Goal: Task Accomplishment & Management: Manage account settings

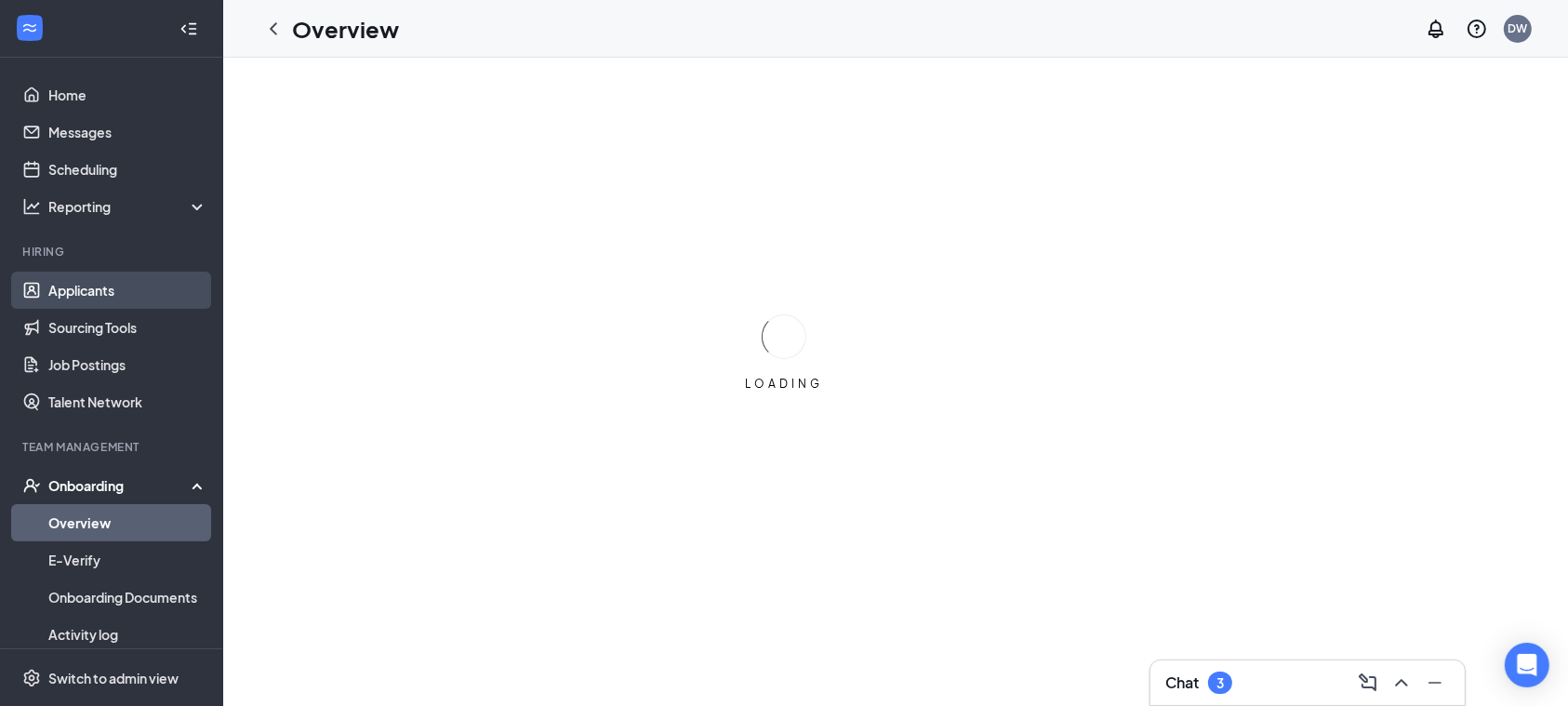
click at [54, 294] on link "Applicants" at bounding box center [128, 290] width 159 height 37
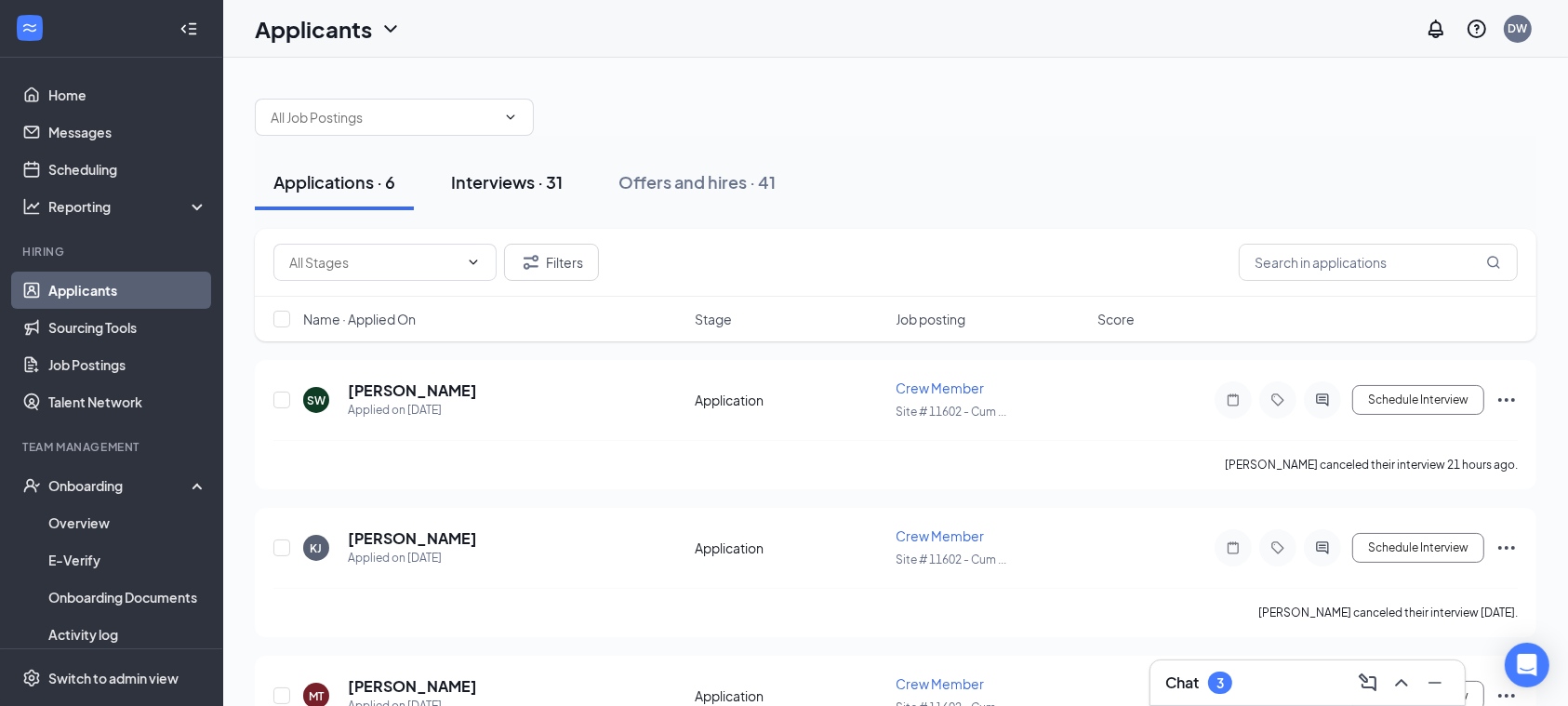
click at [490, 183] on div "Interviews · 31" at bounding box center [506, 182] width 112 height 23
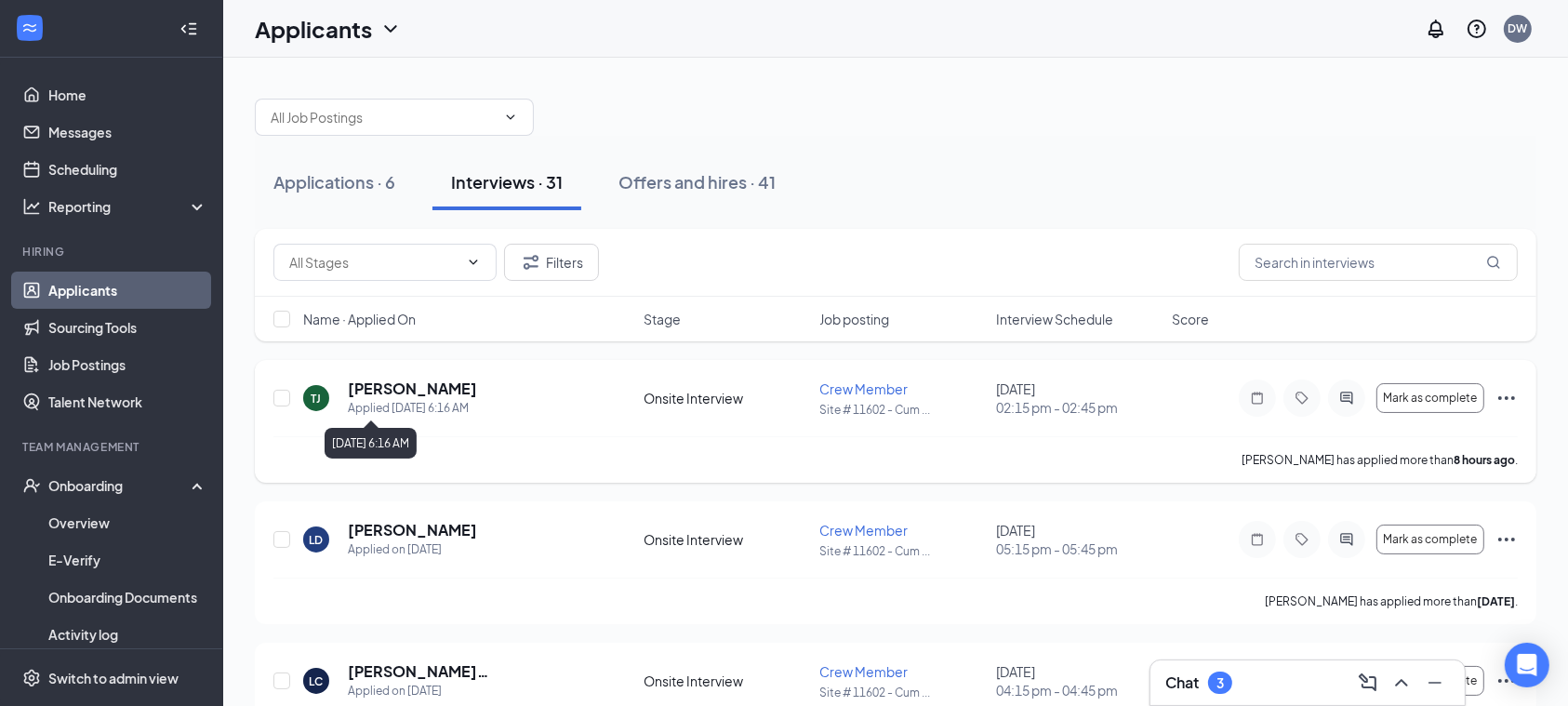
click at [383, 399] on div "Applied [DATE] 6:16 AM" at bounding box center [412, 408] width 129 height 19
click at [383, 393] on h5 "[PERSON_NAME]" at bounding box center [412, 389] width 129 height 20
click at [311, 390] on div "TJ" at bounding box center [316, 398] width 11 height 16
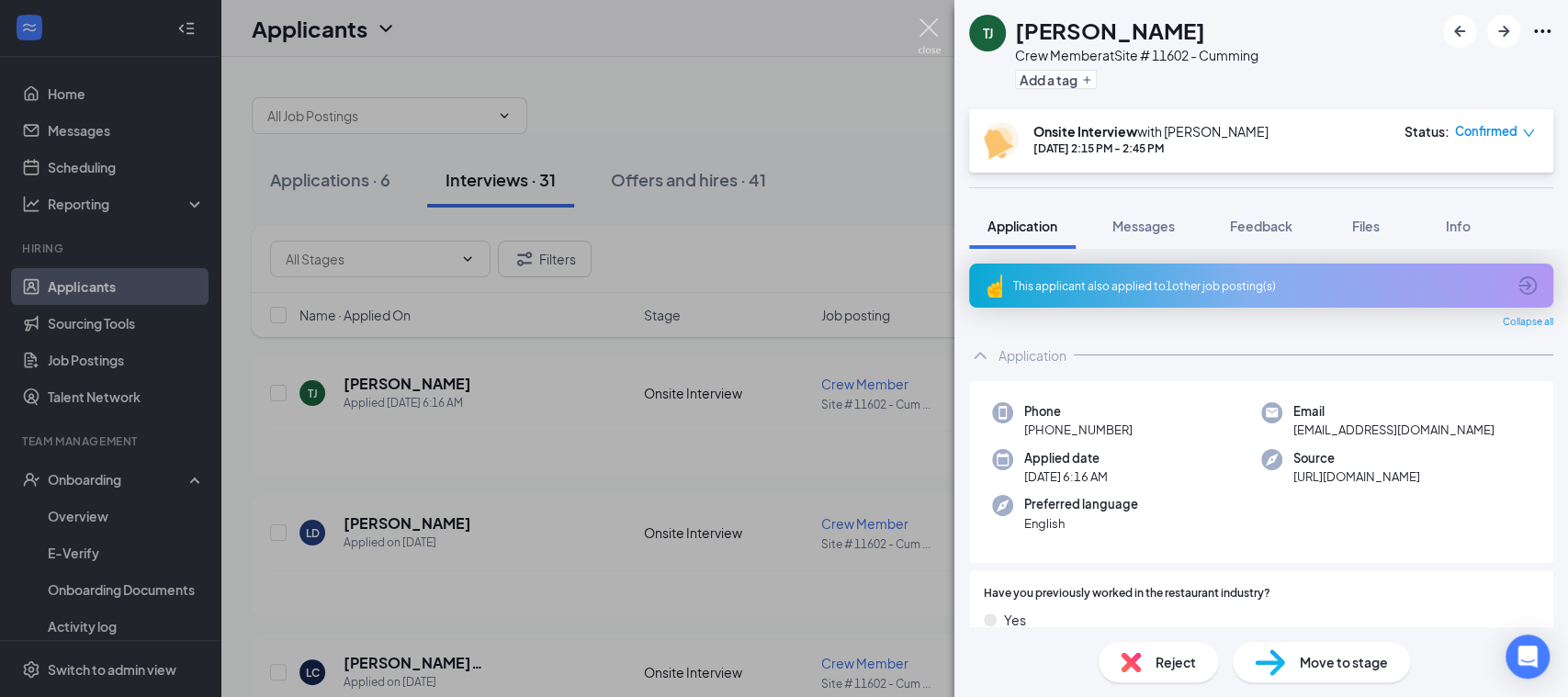
click at [926, 26] on img at bounding box center [930, 36] width 23 height 36
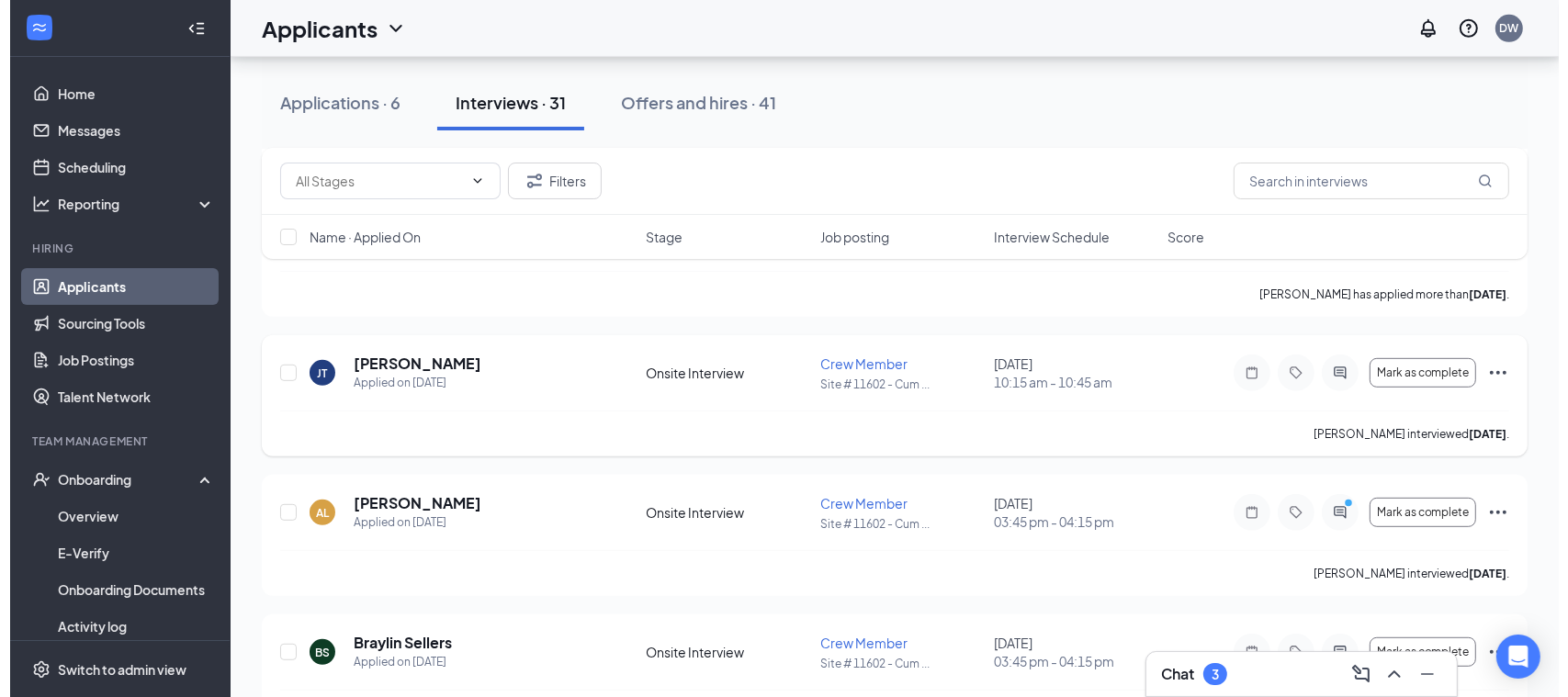
scroll to position [980, 0]
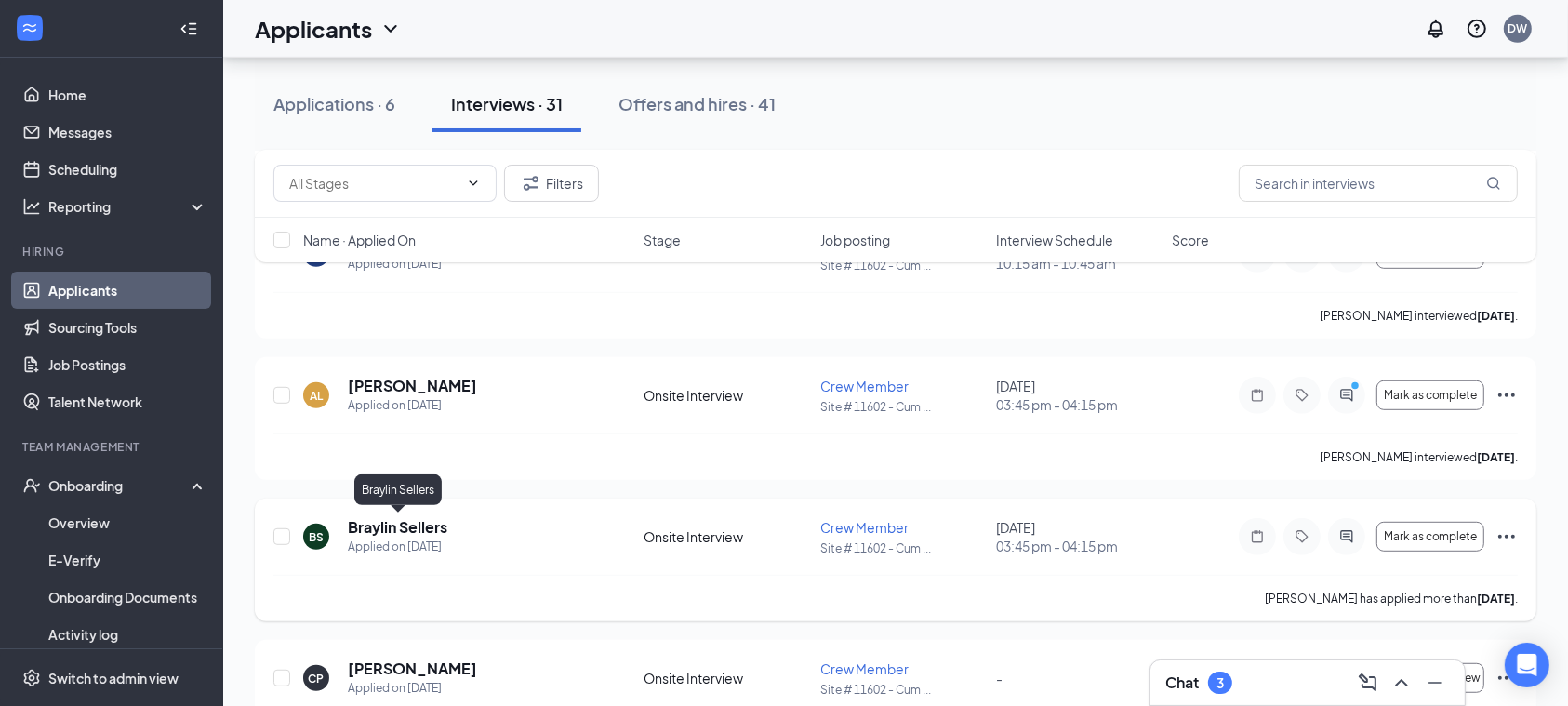
click at [386, 529] on h5 "Braylin Sellers" at bounding box center [397, 527] width 99 height 20
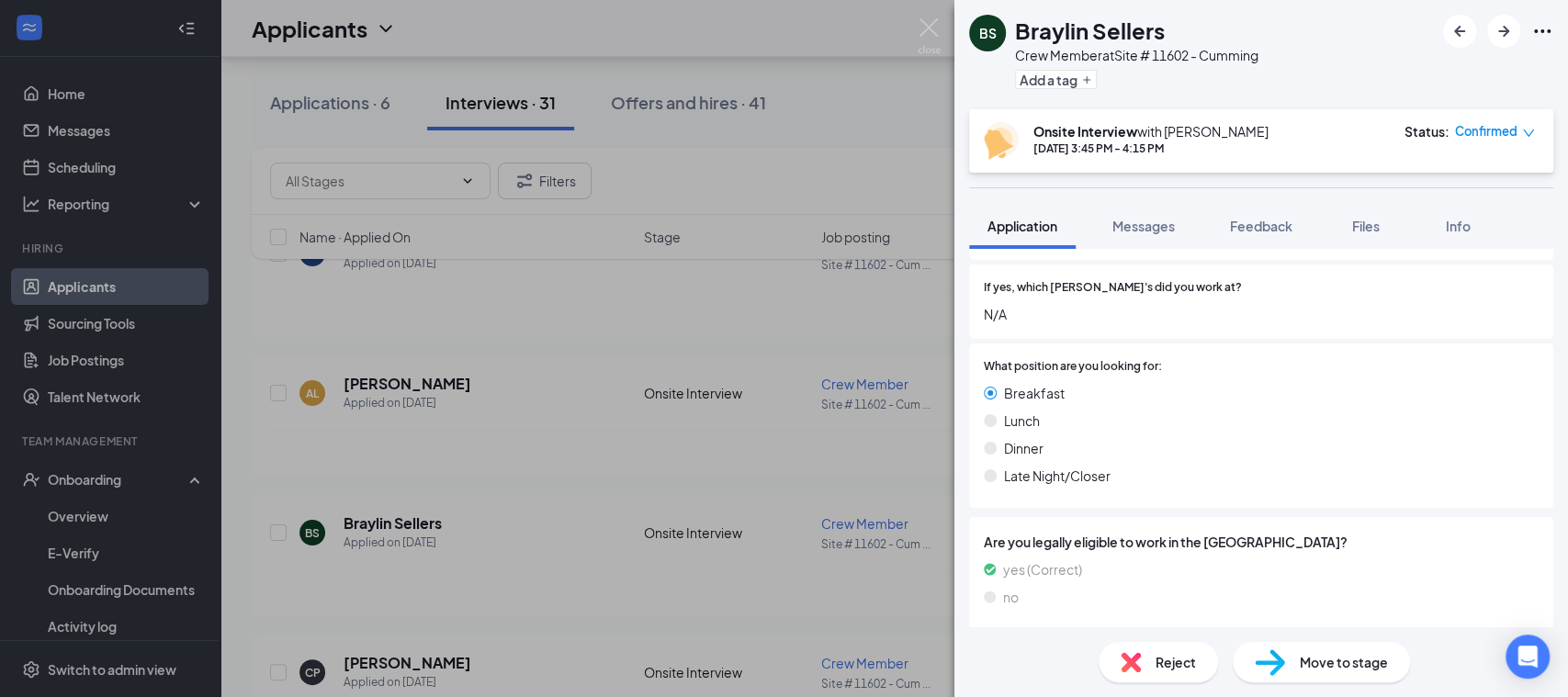
scroll to position [362, 0]
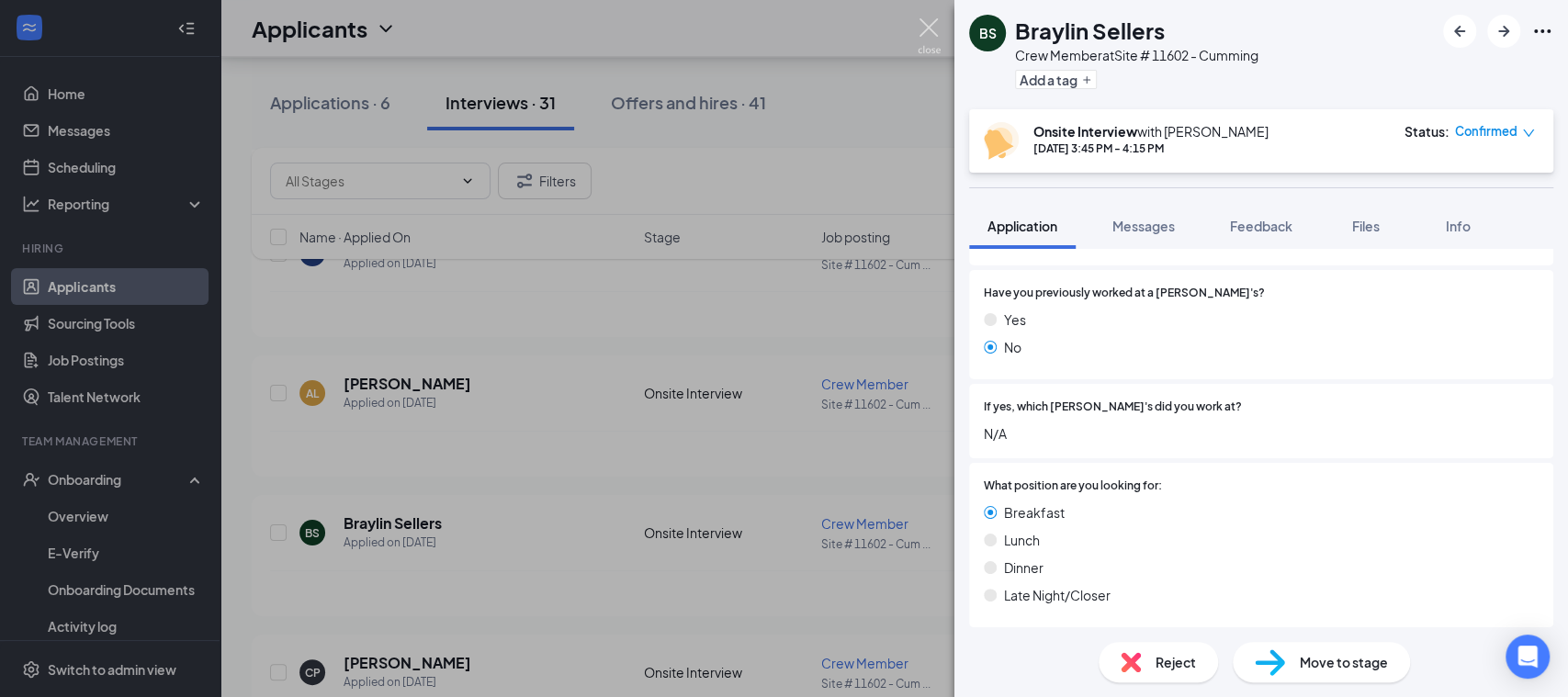
click at [934, 24] on img at bounding box center [930, 36] width 23 height 36
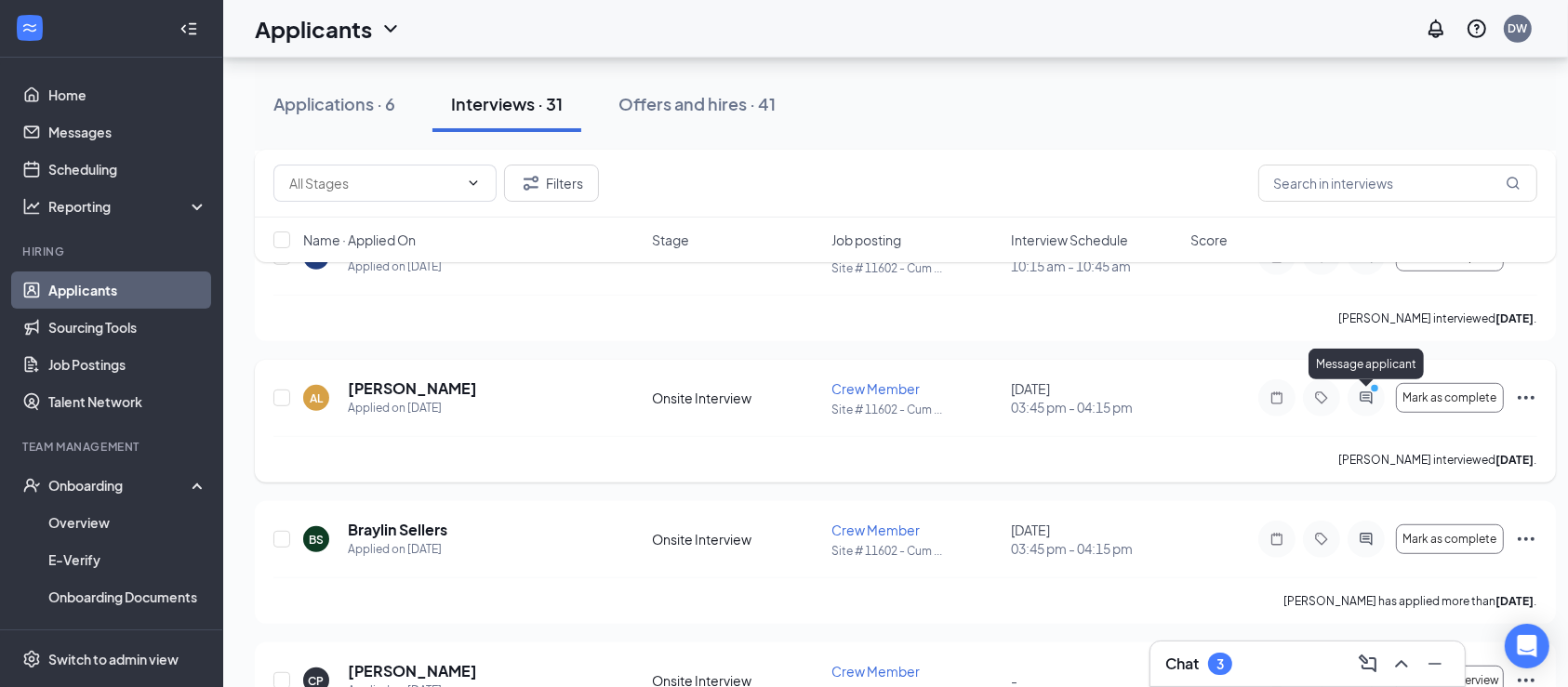
click at [1368, 395] on icon "PrimaryDot" at bounding box center [1377, 390] width 22 height 15
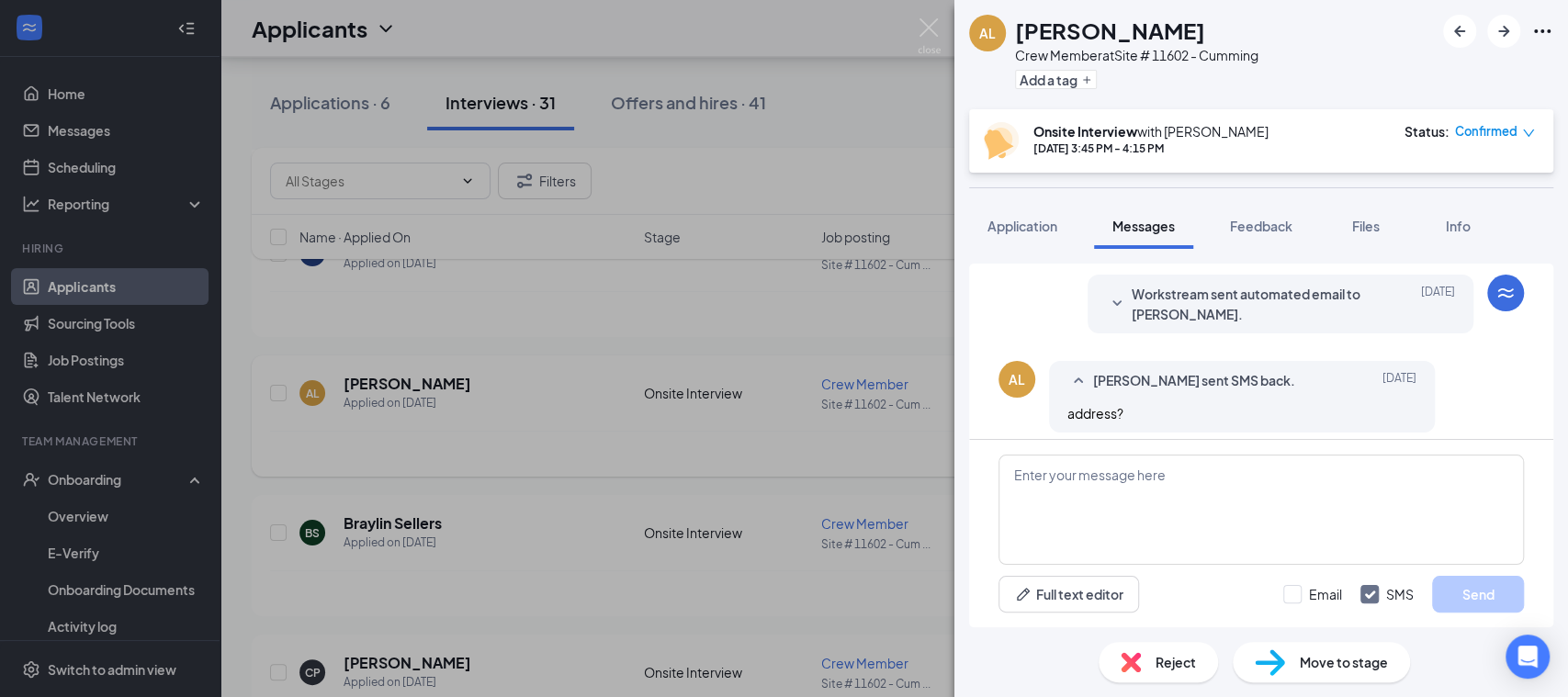
scroll to position [726, 0]
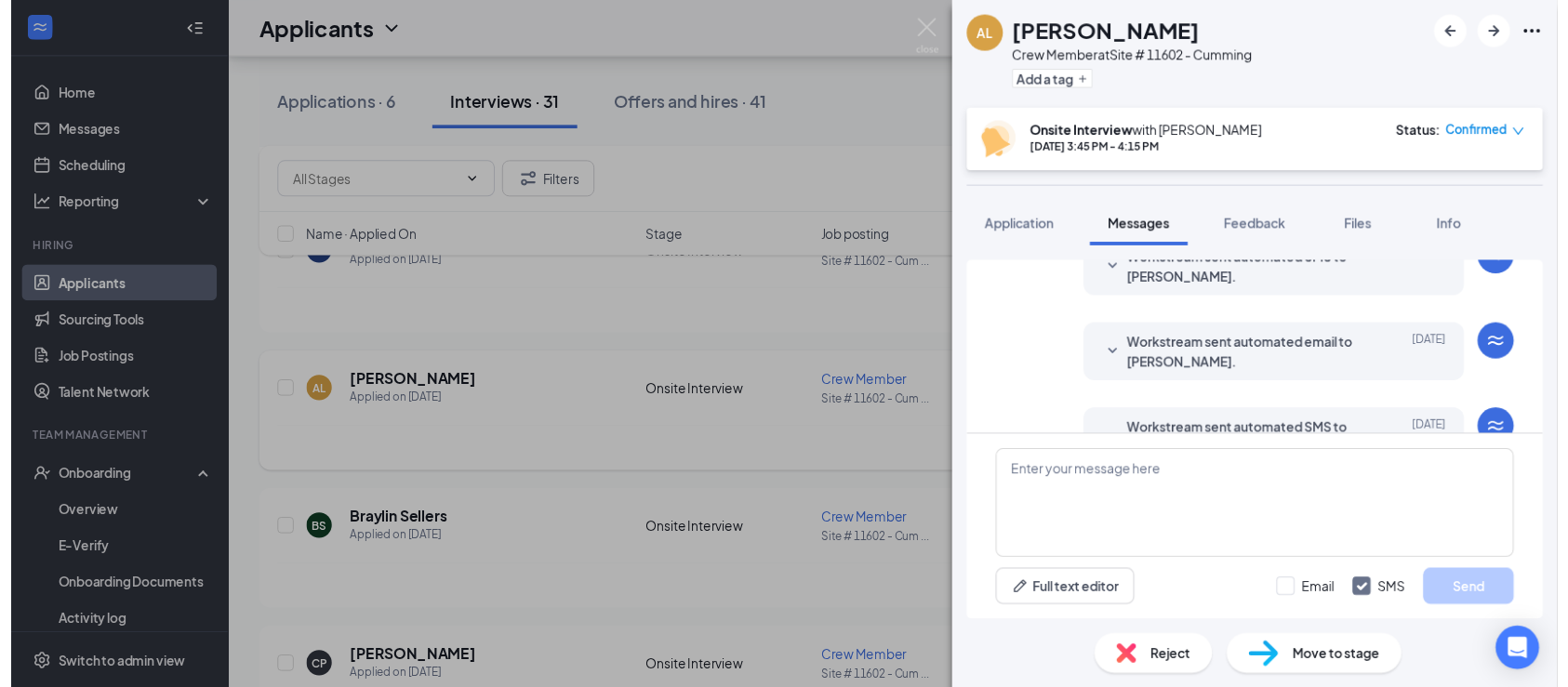
scroll to position [619, 0]
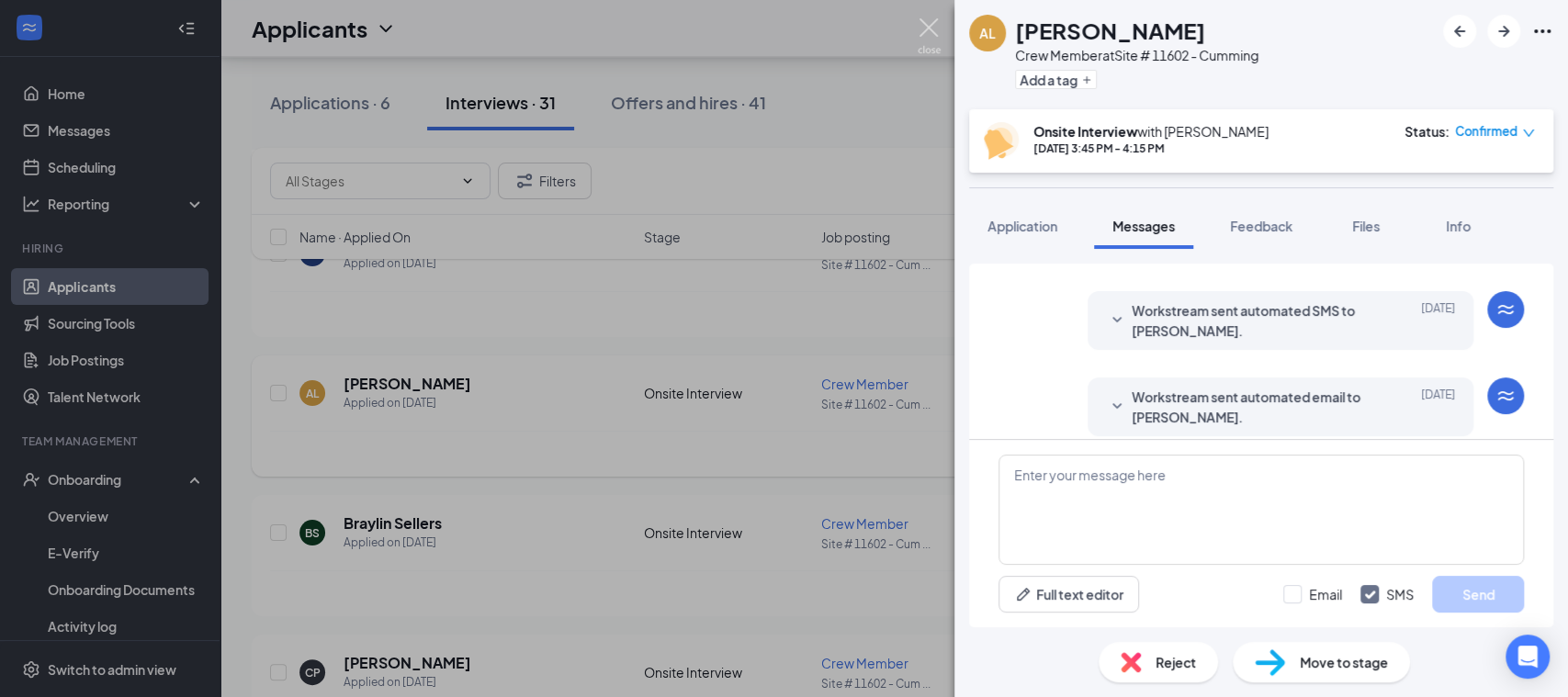
click at [918, 28] on img at bounding box center [930, 36] width 23 height 36
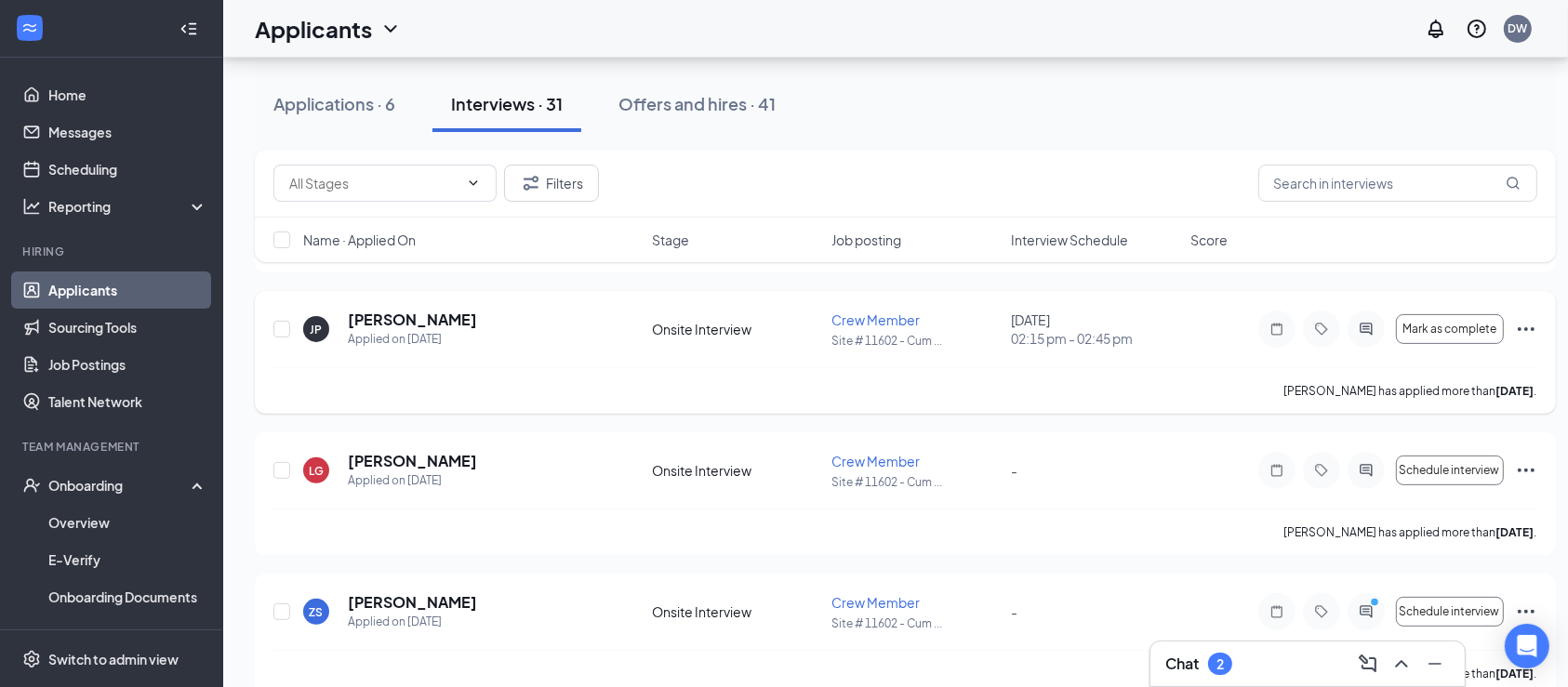
scroll to position [368, 0]
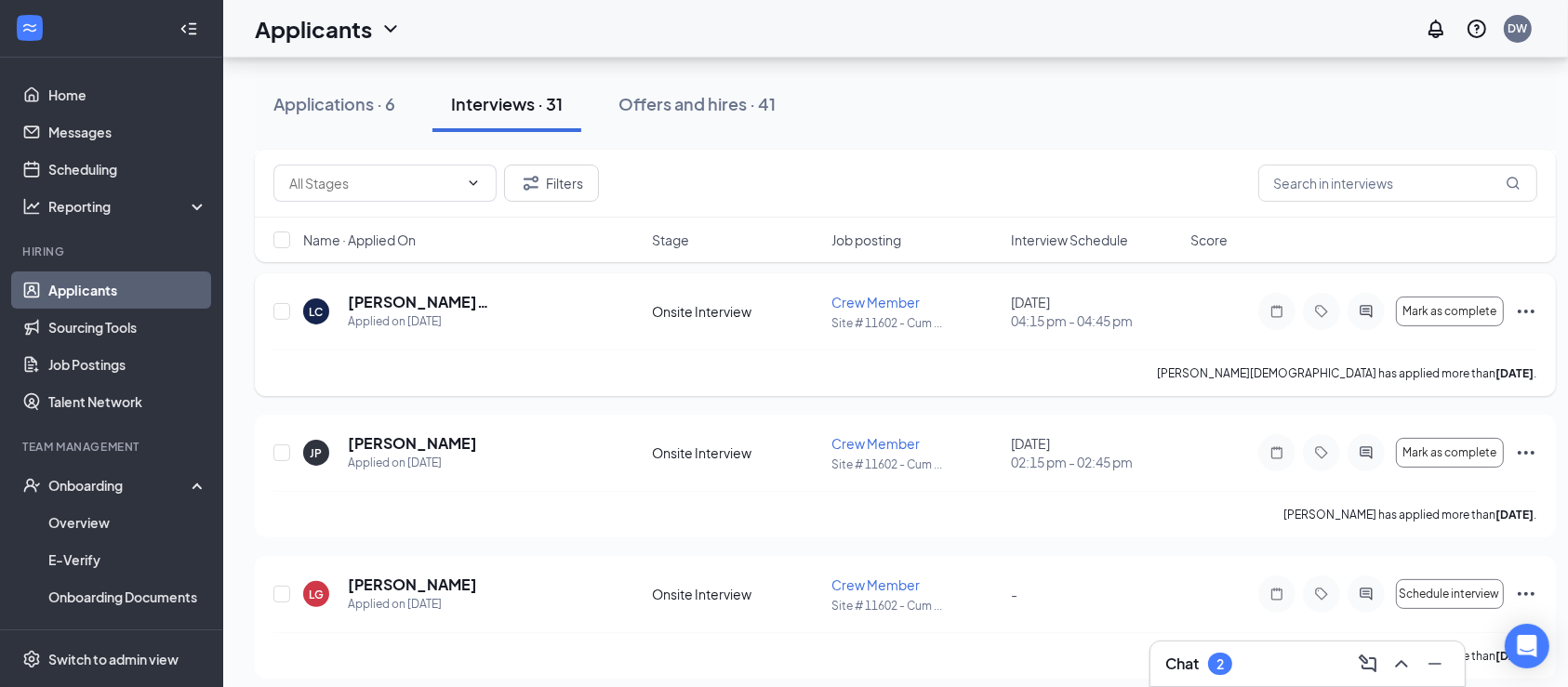
click at [804, 298] on div "LC [PERSON_NAME] Applied on [DATE] Onsite Interview Crew Member Site # 11602 - …" at bounding box center [905, 320] width 1263 height 57
click at [1001, 386] on div "[PERSON_NAME] has applied more than [DATE] ." at bounding box center [905, 373] width 1263 height 47
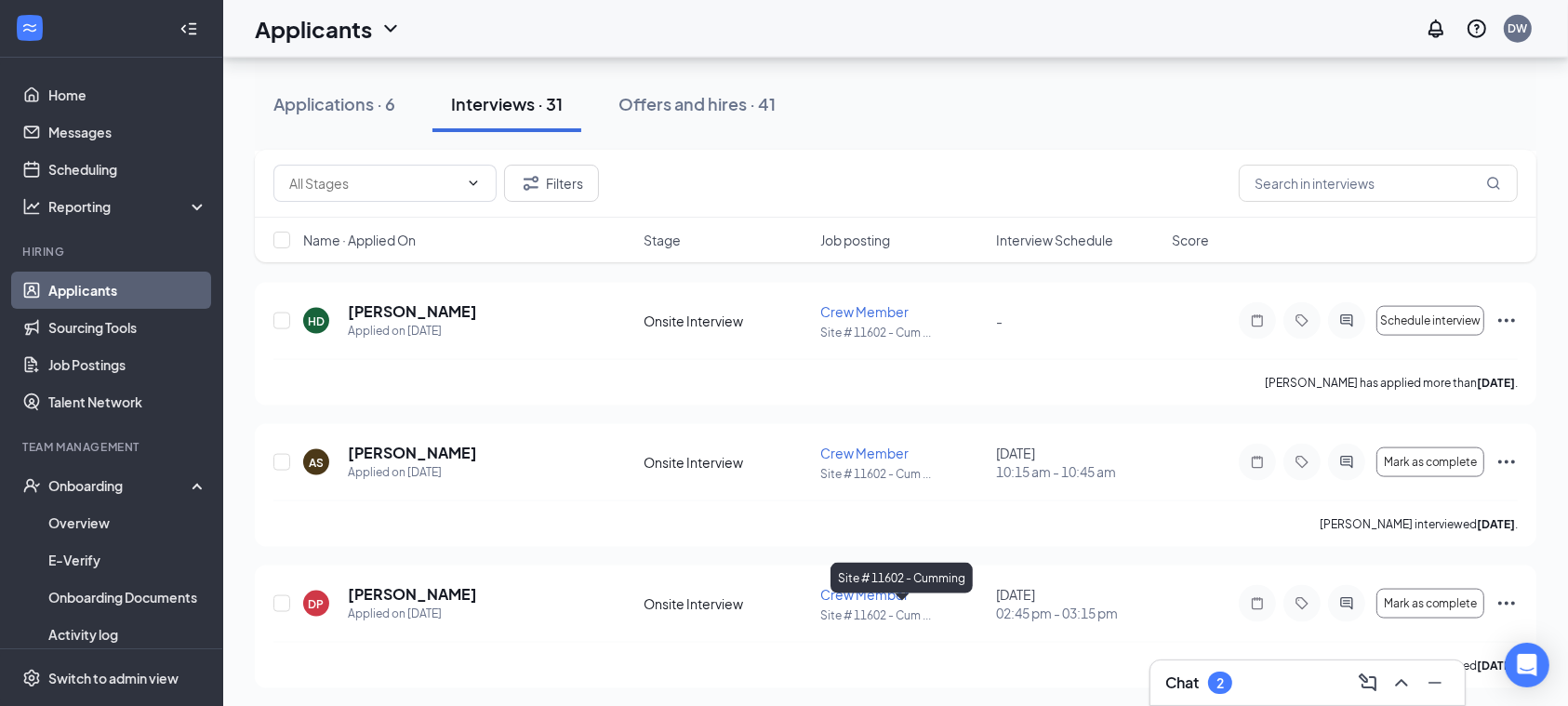
scroll to position [2605, 0]
